Goal: Ask a question: Seek information or help from site administrators or community

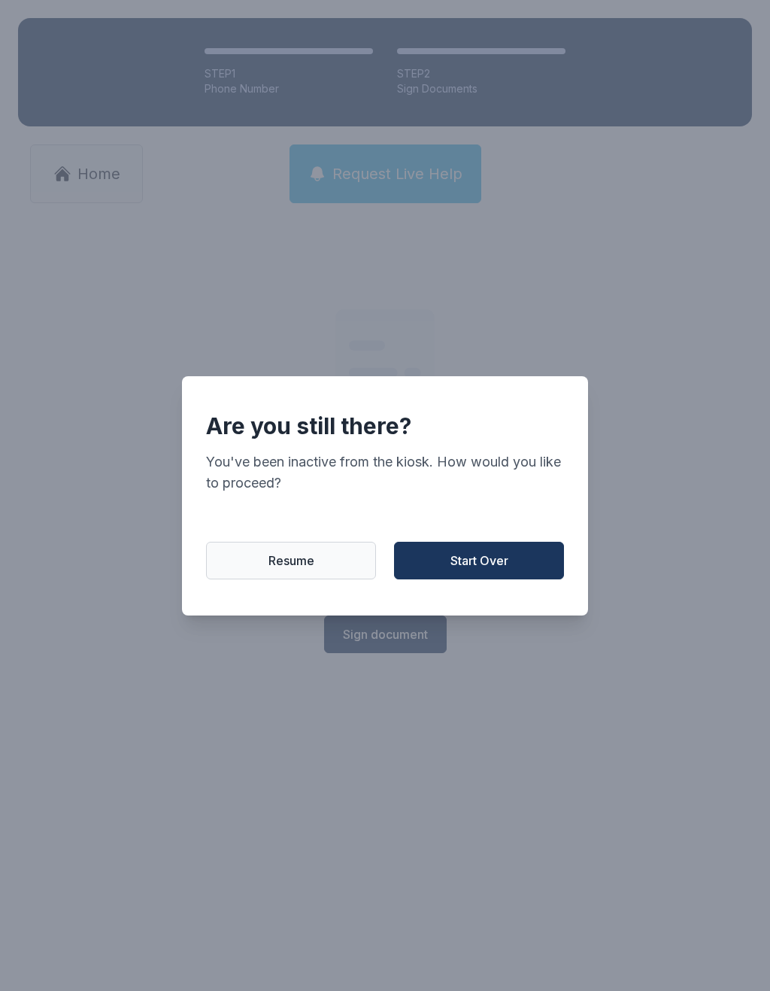
click at [534, 564] on button "Start Over" at bounding box center [479, 561] width 170 height 38
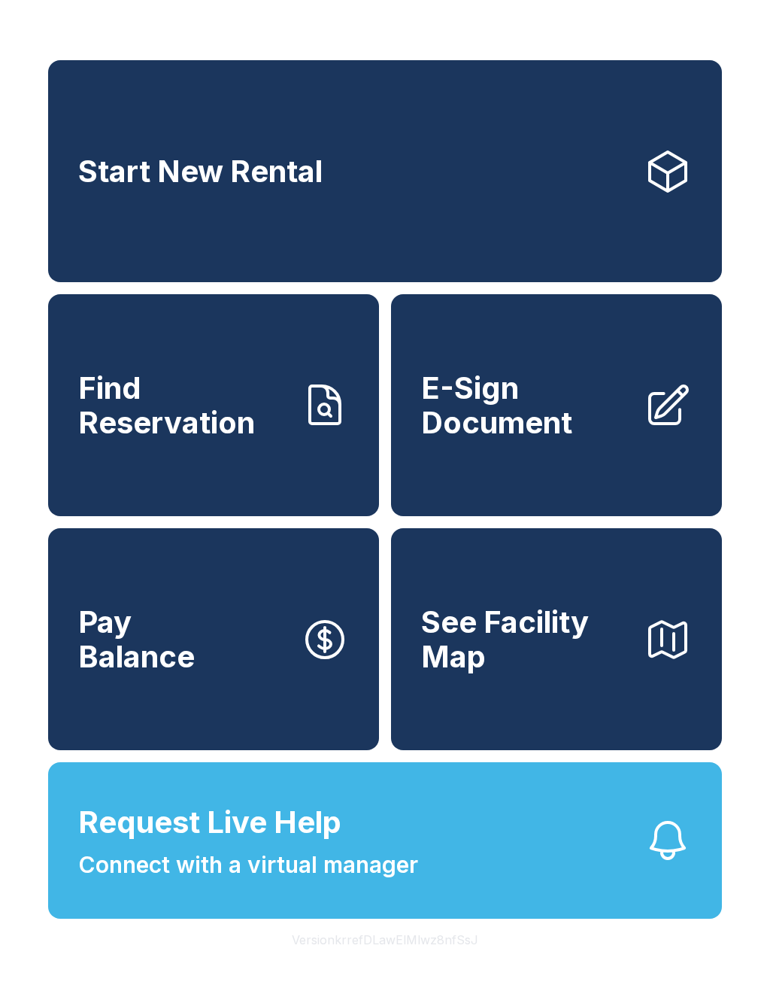
click at [511, 881] on button "Request Live Help Connect with a virtual manager" at bounding box center [385, 840] width 674 height 156
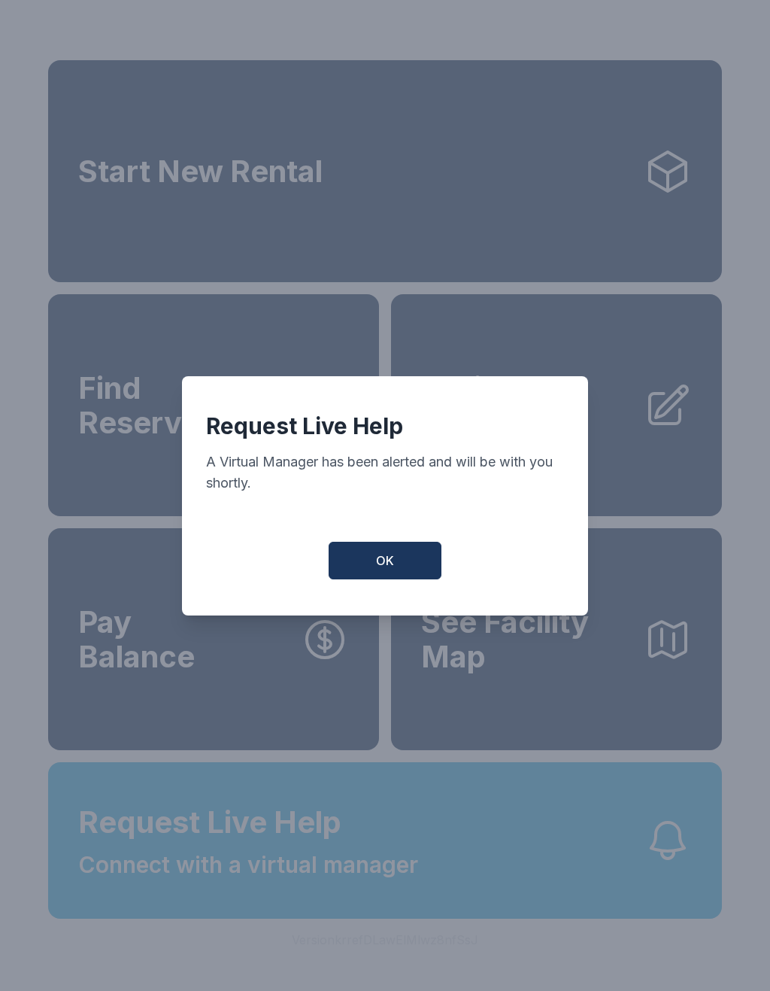
click at [409, 566] on button "OK" at bounding box center [385, 561] width 113 height 38
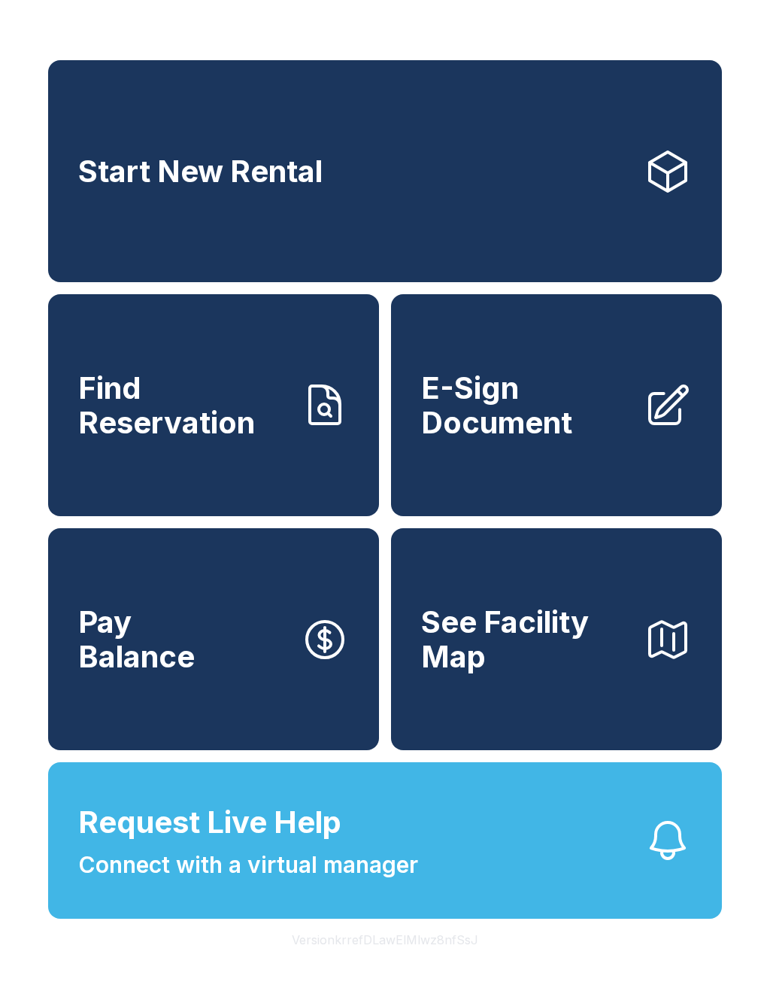
click at [283, 919] on button "Request Live Help Connect with a virtual manager" at bounding box center [385, 840] width 674 height 156
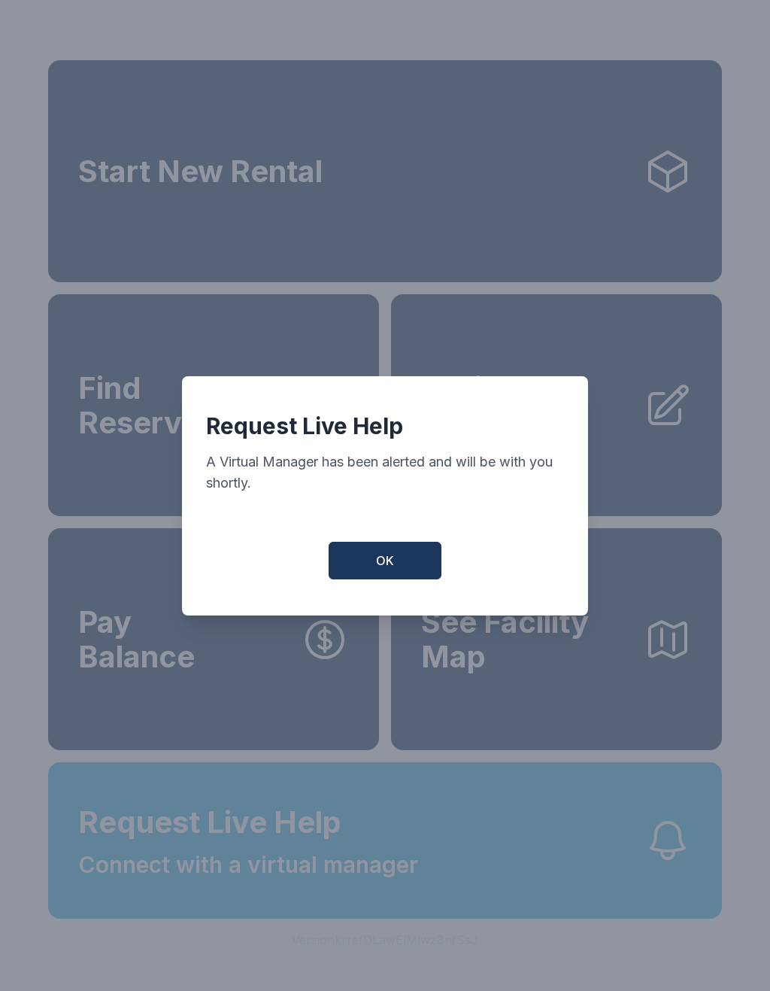
click at [389, 553] on button "OK" at bounding box center [385, 561] width 113 height 38
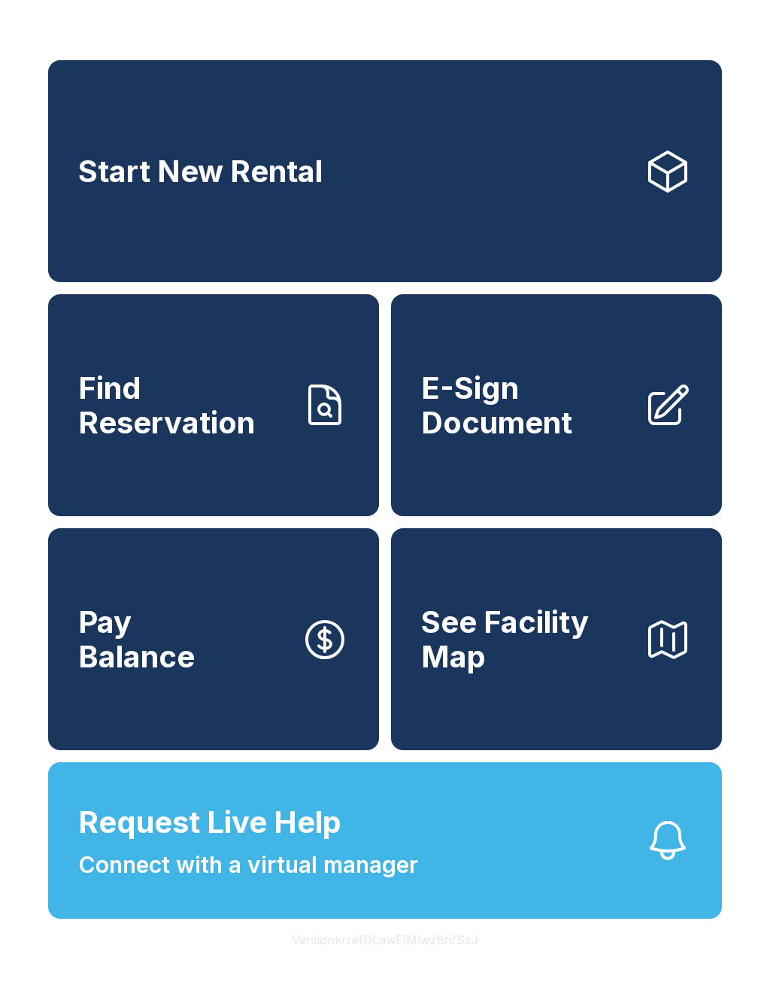
click at [136, 845] on span "Request Live Help" at bounding box center [209, 822] width 263 height 45
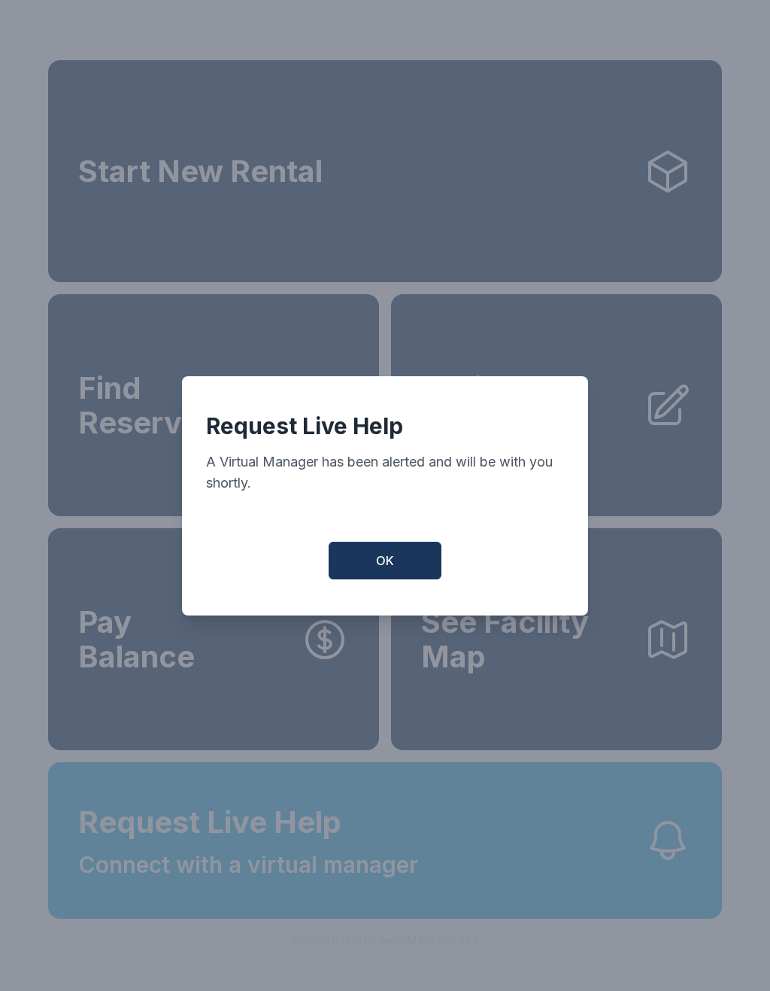
click at [366, 565] on button "OK" at bounding box center [385, 561] width 113 height 38
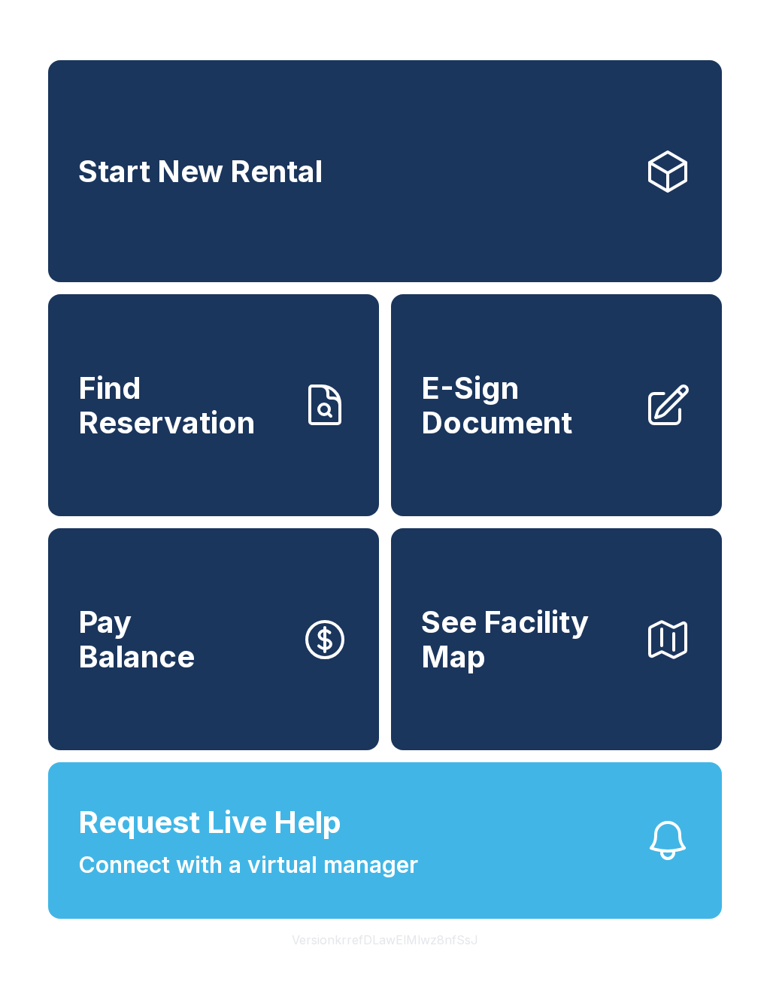
click at [427, 907] on button "Request Live Help Connect with a virtual manager" at bounding box center [385, 840] width 674 height 156
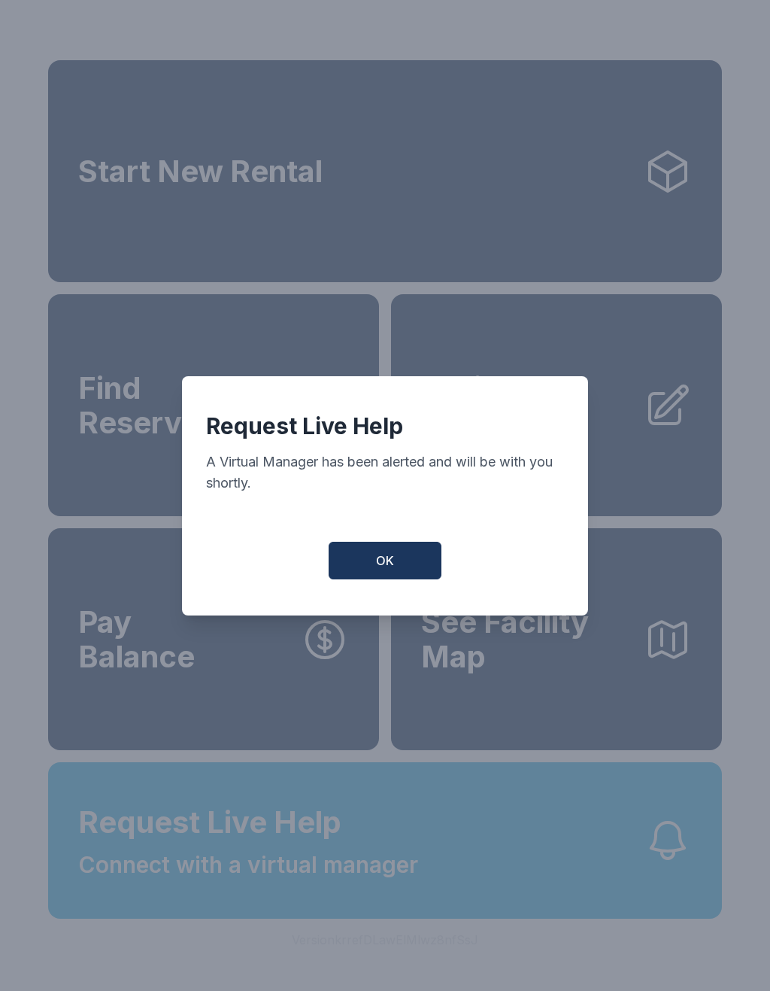
click at [388, 554] on button "OK" at bounding box center [385, 561] width 113 height 38
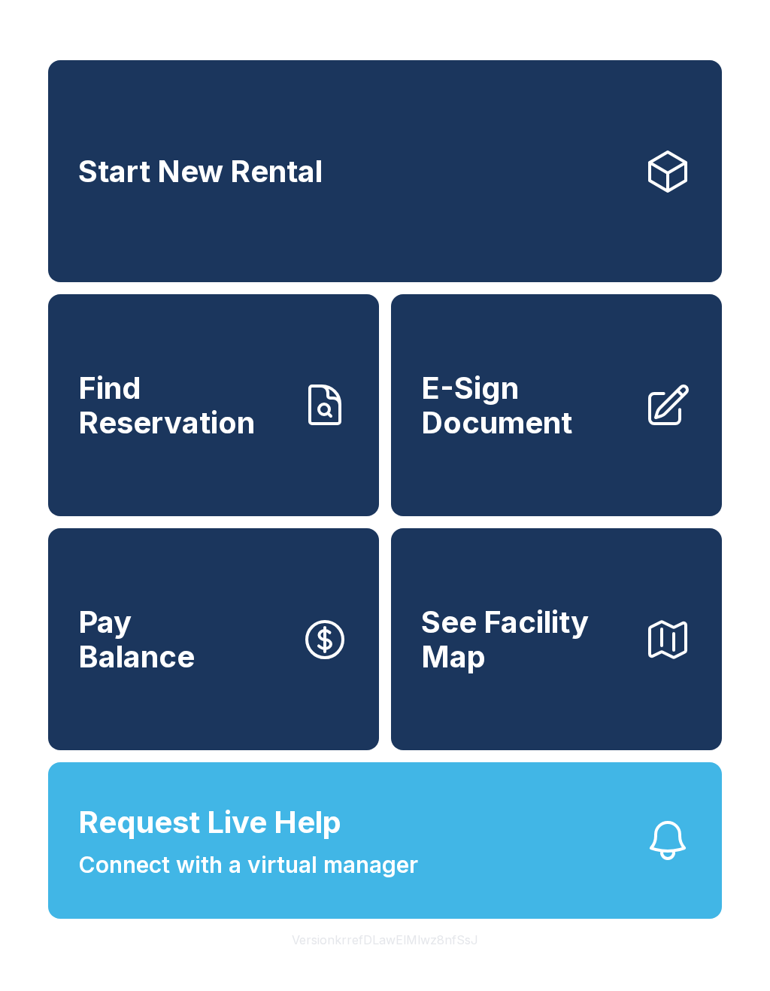
click at [387, 919] on button "Request Live Help Connect with a virtual manager" at bounding box center [385, 840] width 674 height 156
